Goal: Register for event/course

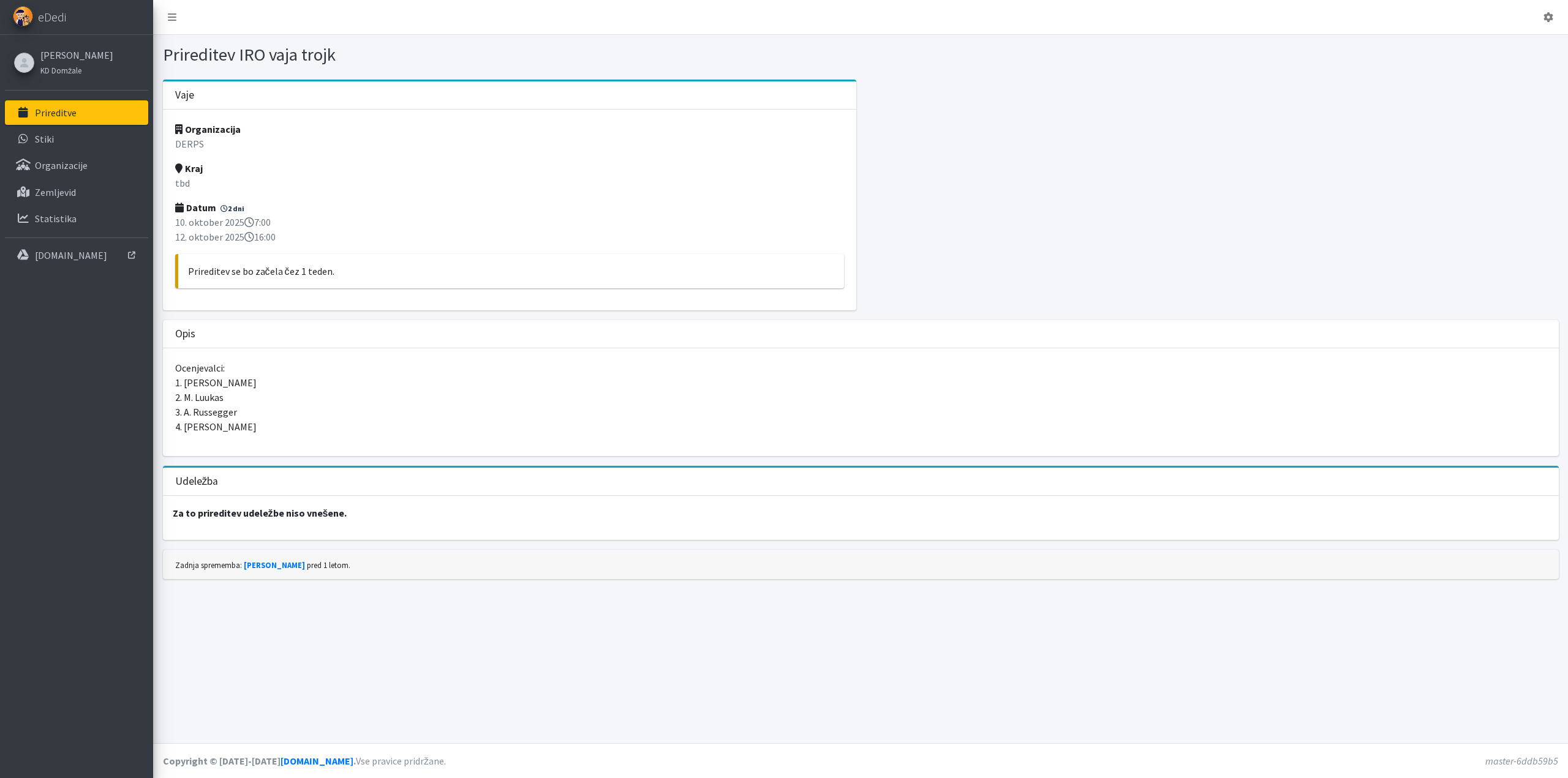
click at [75, 102] on link "Prireditve" at bounding box center [76, 112] width 143 height 24
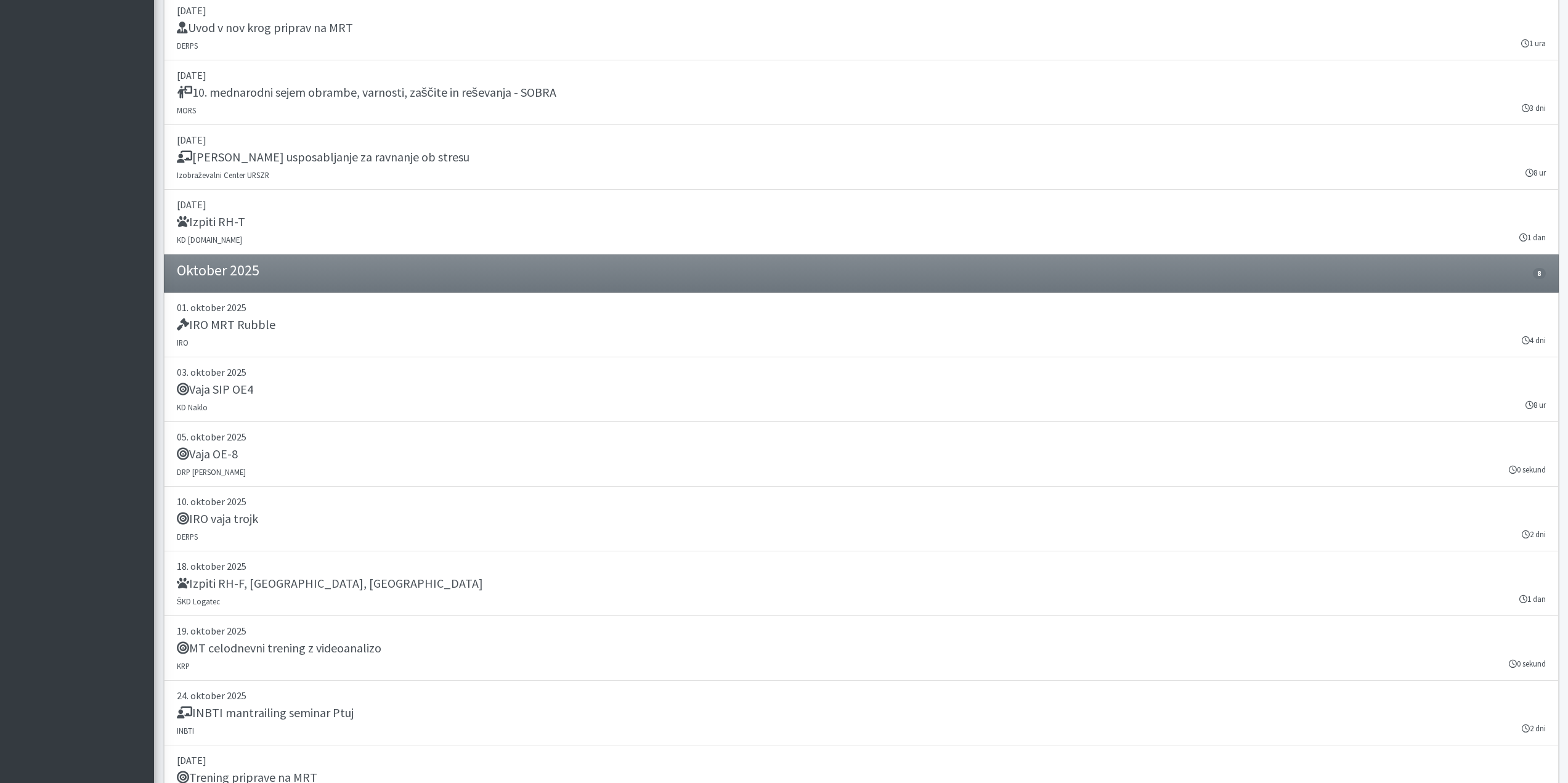
scroll to position [2156, 0]
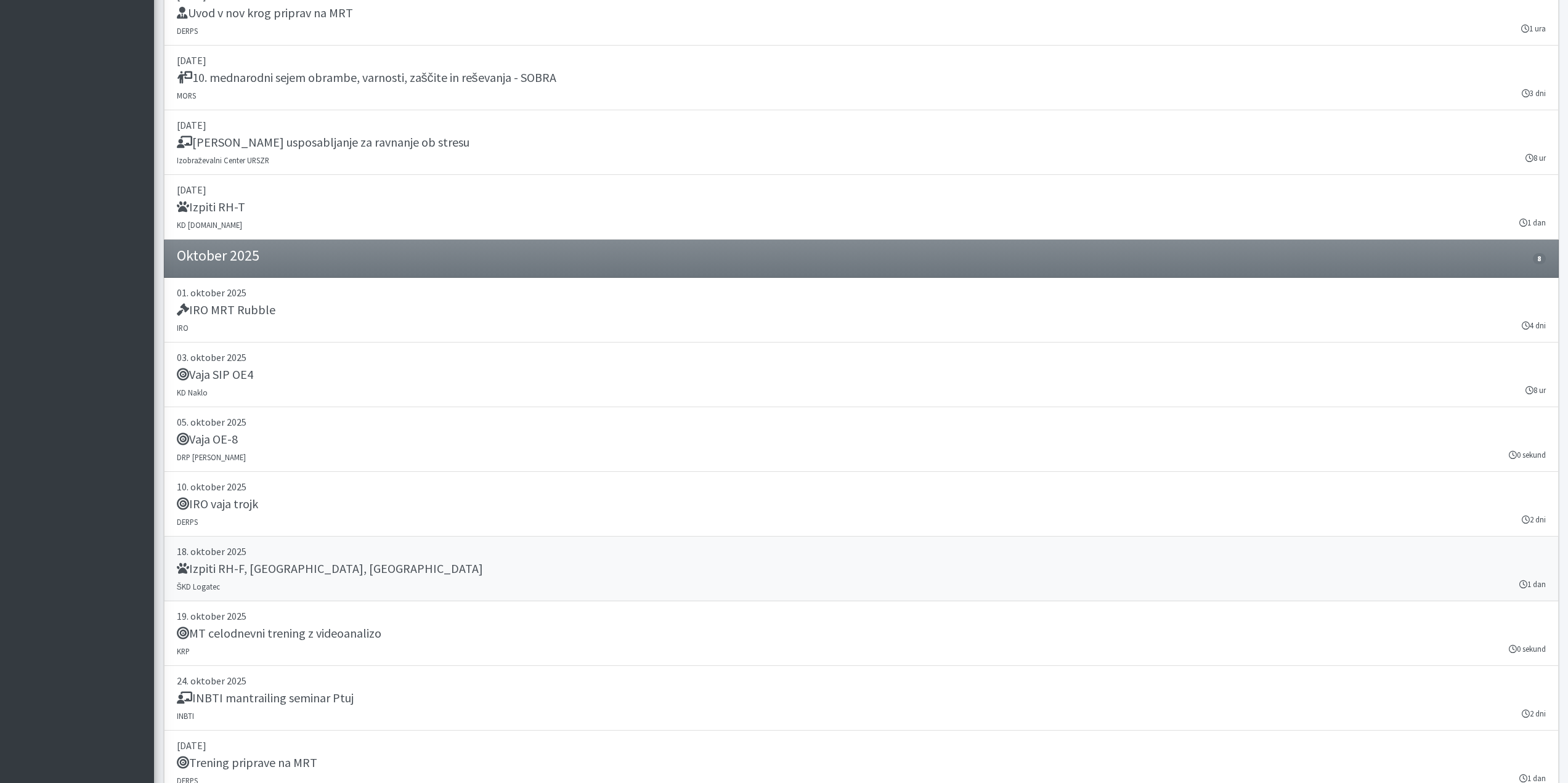
click at [343, 573] on div "Izpiti RH-F, [GEOGRAPHIC_DATA], [GEOGRAPHIC_DATA]" at bounding box center [861, 570] width 1369 height 17
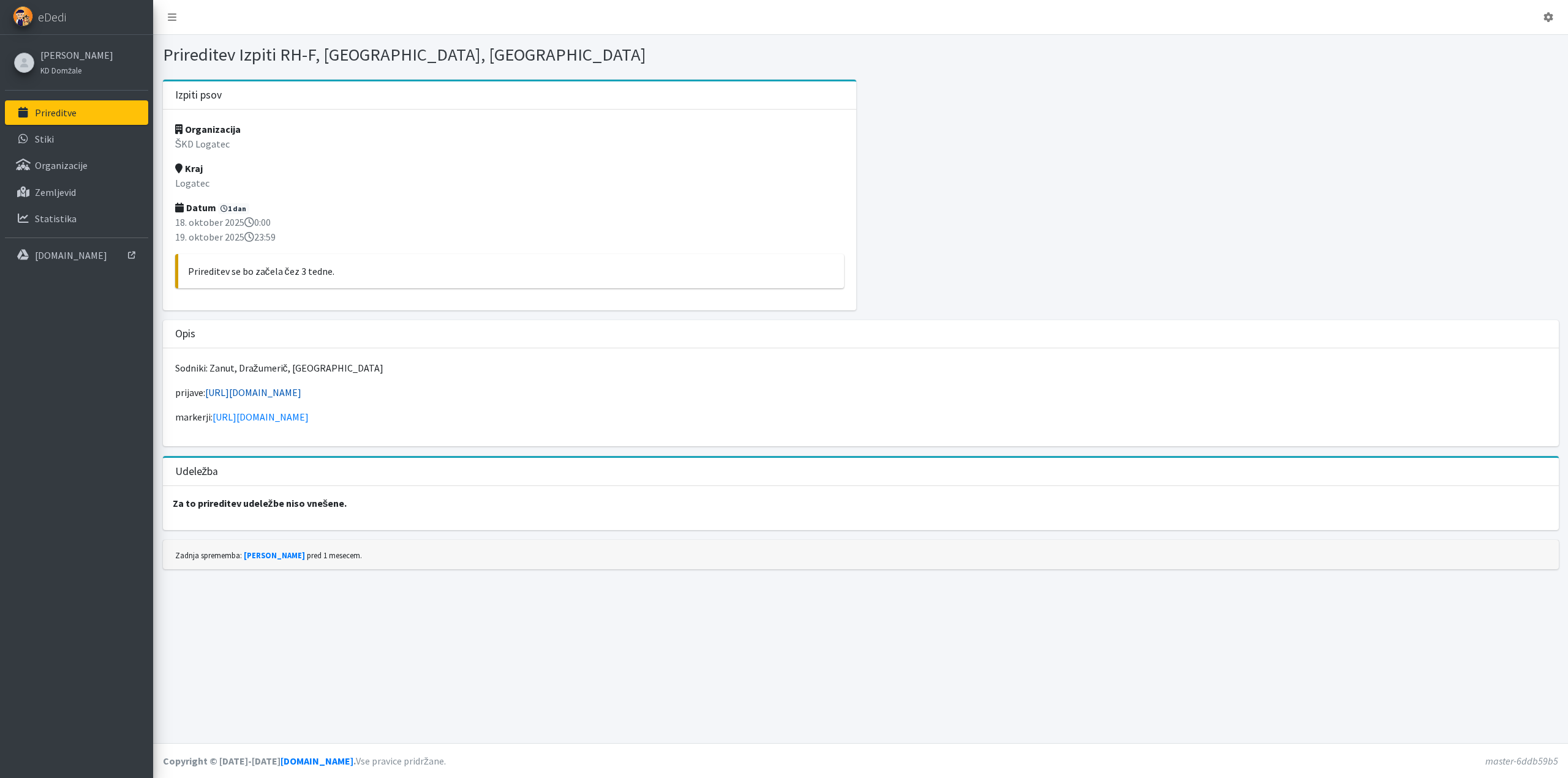
click at [289, 391] on link "https://forms.gle/diF7ZQaUdvAr2fye6" at bounding box center [253, 392] width 96 height 12
click at [68, 263] on link "[DOMAIN_NAME]" at bounding box center [76, 255] width 143 height 24
